Goal: Navigation & Orientation: Find specific page/section

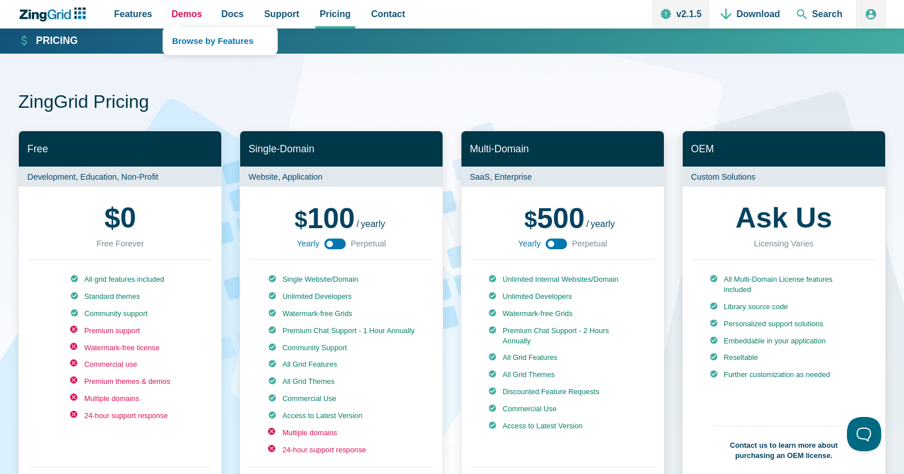
click at [188, 15] on span "Demos" at bounding box center [187, 13] width 30 height 15
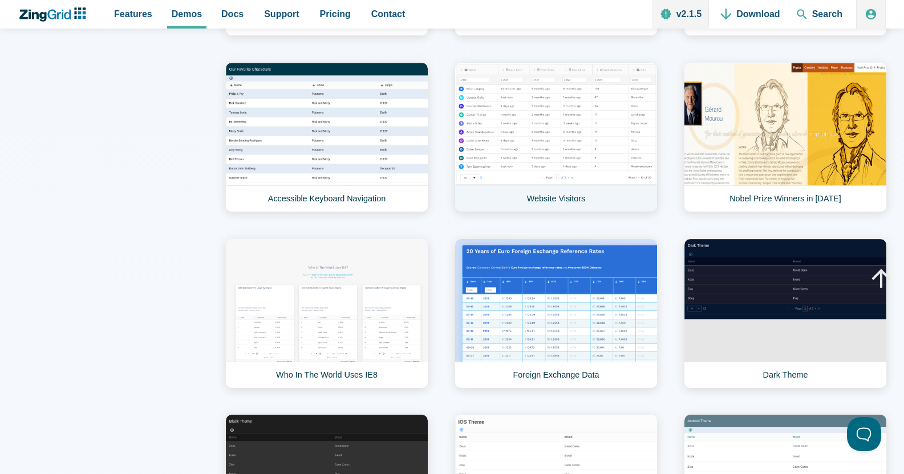
scroll to position [3022, 0]
